Goal: Find specific page/section: Find specific page/section

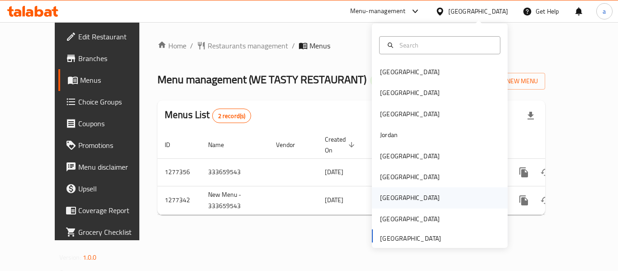
click at [380, 203] on div "[GEOGRAPHIC_DATA]" at bounding box center [410, 198] width 60 height 10
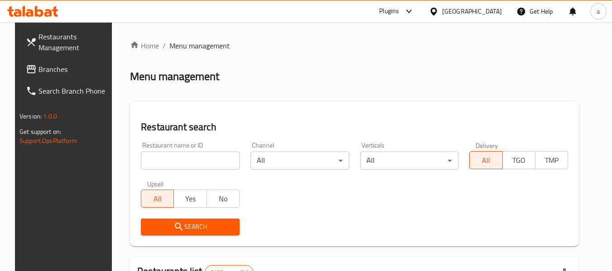
click at [38, 74] on span "Branches" at bounding box center [74, 69] width 72 height 11
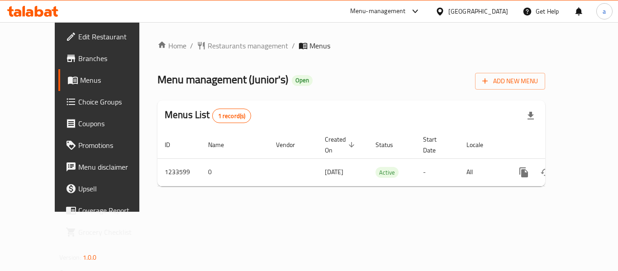
click at [443, 11] on icon at bounding box center [440, 11] width 6 height 8
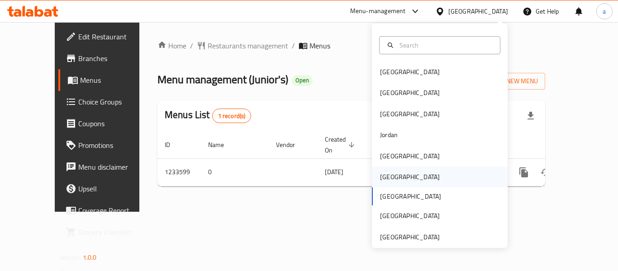
click at [397, 180] on div "[GEOGRAPHIC_DATA]" at bounding box center [440, 177] width 136 height 21
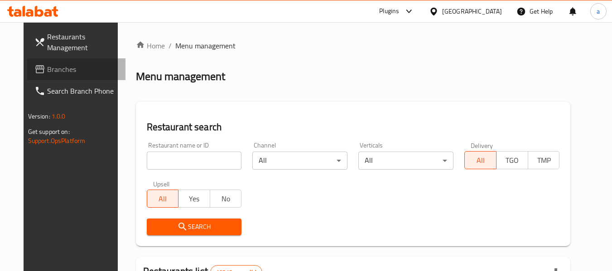
click at [54, 75] on link "Branches" at bounding box center [76, 69] width 99 height 22
